Goal: Navigation & Orientation: Understand site structure

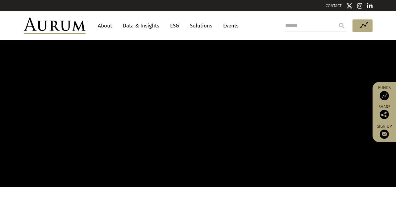
click at [103, 26] on link "About" at bounding box center [105, 25] width 20 height 11
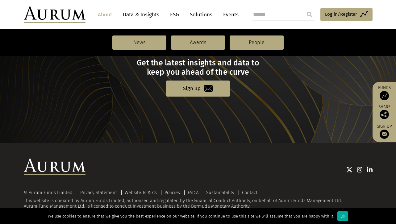
scroll to position [696, 0]
click at [56, 15] on img at bounding box center [55, 14] width 62 height 17
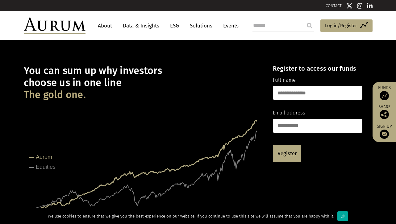
click at [175, 26] on link "ESG" at bounding box center [174, 25] width 15 height 11
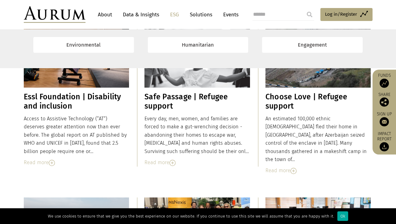
scroll to position [2508, 0]
